Goal: Transaction & Acquisition: Purchase product/service

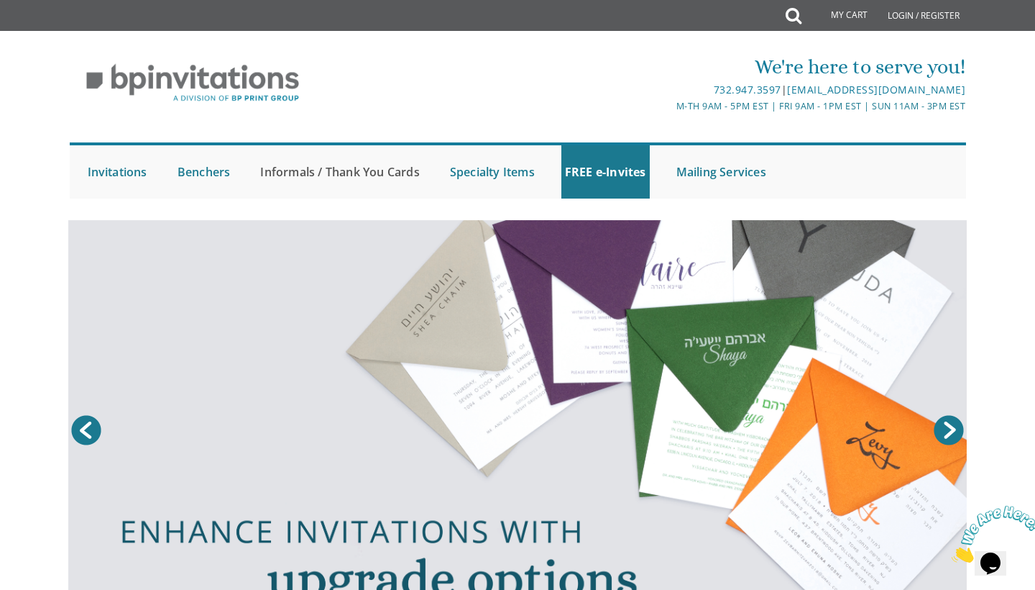
click at [389, 165] on link "Informals / Thank You Cards" at bounding box center [340, 171] width 166 height 53
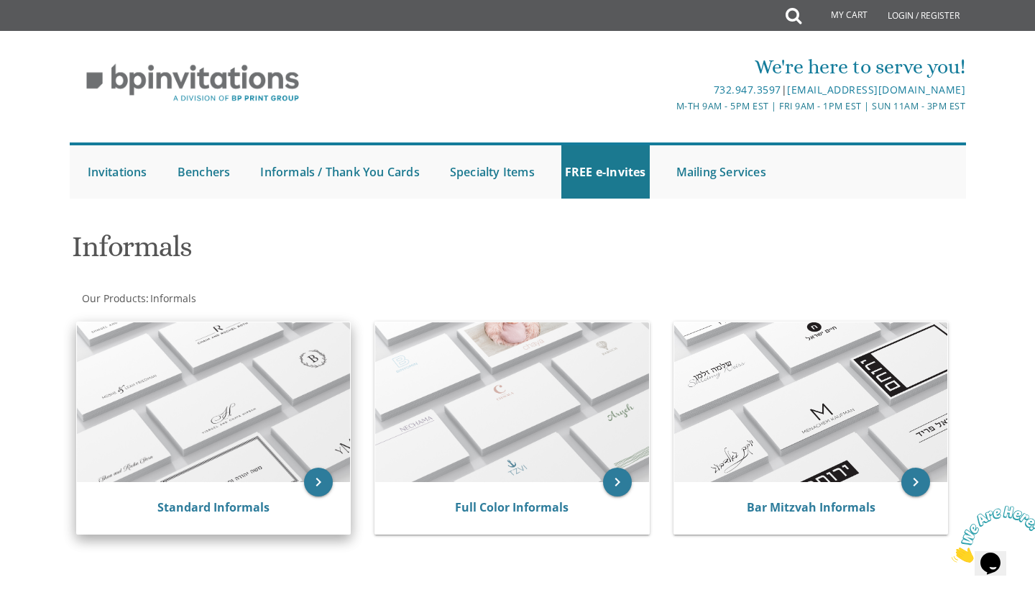
click at [307, 502] on div "Standard Informals" at bounding box center [213, 507] width 239 height 17
click at [263, 491] on div "Standard Informals" at bounding box center [214, 508] width 274 height 52
click at [288, 487] on div "Standard Informals" at bounding box center [214, 508] width 274 height 52
click at [319, 478] on icon "keyboard_arrow_right" at bounding box center [318, 481] width 29 height 29
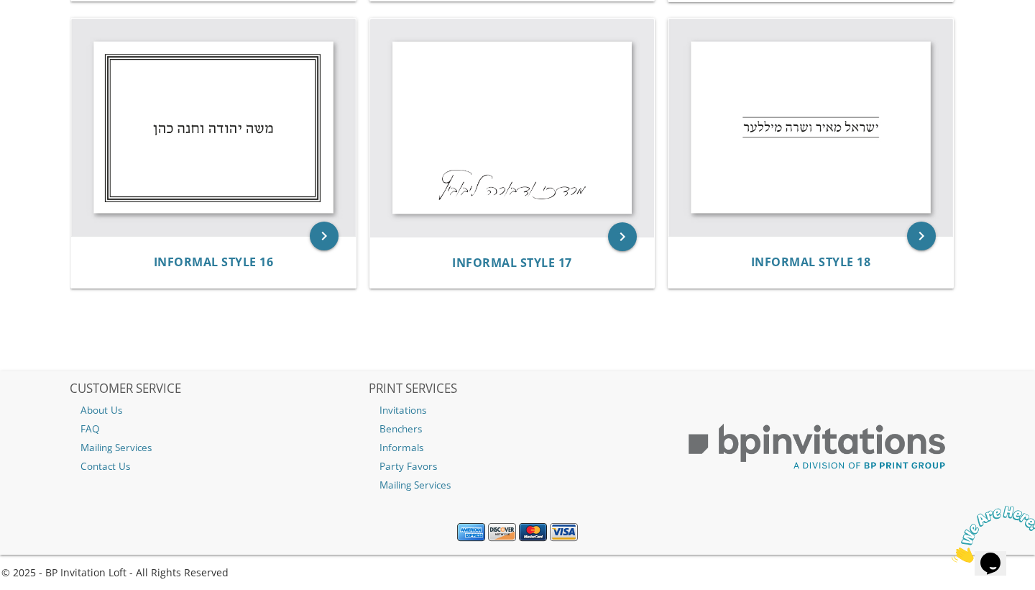
scroll to position [1744, 0]
